Goal: Navigation & Orientation: Go to known website

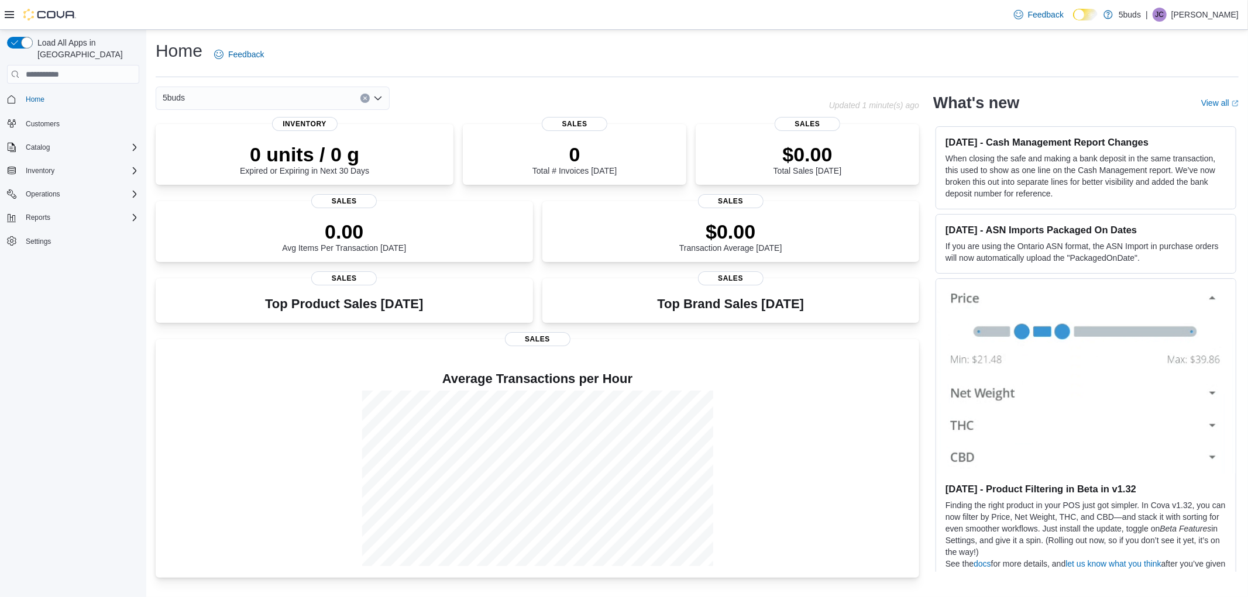
click at [1202, 10] on p "Jacob Calder" at bounding box center [1204, 15] width 67 height 14
click at [1161, 123] on button "Sign Out" at bounding box center [1180, 115] width 108 height 19
